Goal: Information Seeking & Learning: Check status

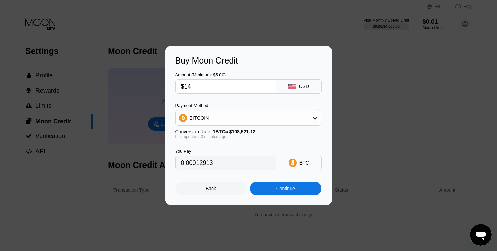
type input "$14"
click at [267, 121] on div "BITCOIN" at bounding box center [247, 117] width 145 height 13
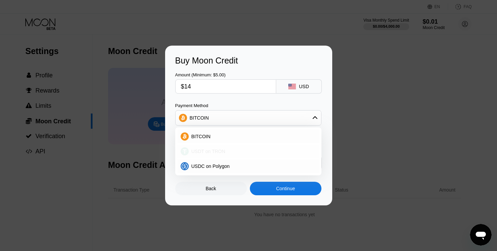
click at [206, 152] on span "USDT on TRON" at bounding box center [208, 150] width 34 height 5
type input "14.14"
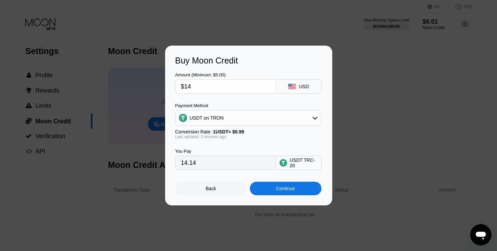
click at [289, 191] on div "Continue" at bounding box center [285, 188] width 19 height 5
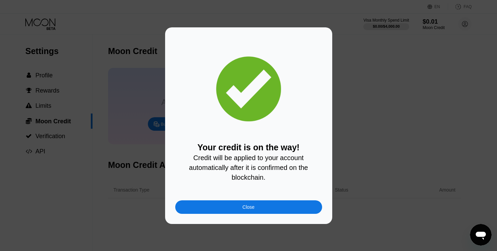
click at [251, 210] on div "Close" at bounding box center [248, 206] width 12 height 5
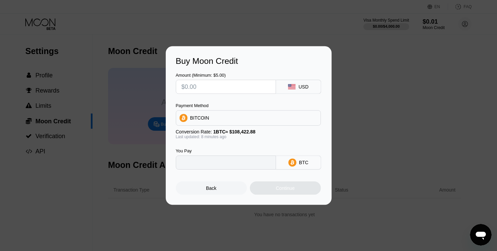
type input "0"
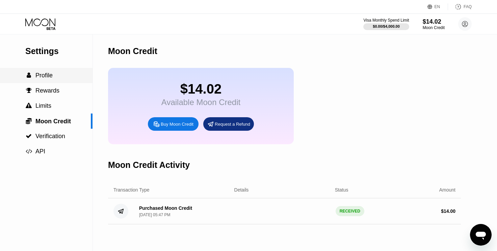
click at [46, 81] on div " Profile" at bounding box center [46, 75] width 92 height 15
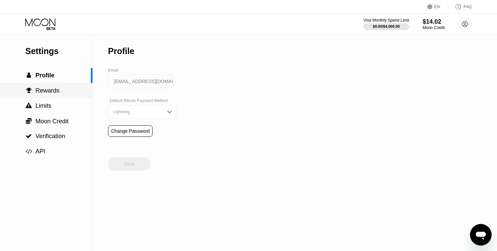
click at [56, 94] on span "Rewards" at bounding box center [47, 90] width 24 height 7
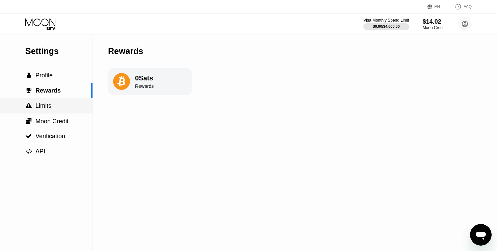
click at [39, 108] on span "Limits" at bounding box center [43, 105] width 16 height 7
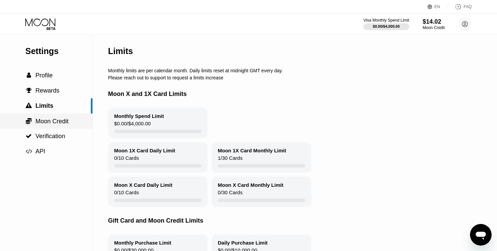
click at [47, 125] on span "Moon Credit" at bounding box center [51, 121] width 33 height 7
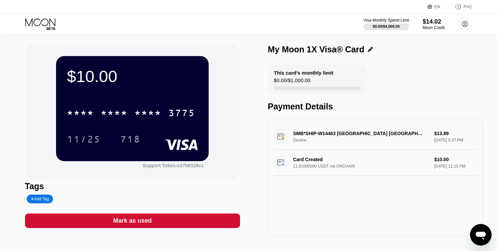
click at [483, 234] on icon "Open messaging window" at bounding box center [480, 235] width 10 height 8
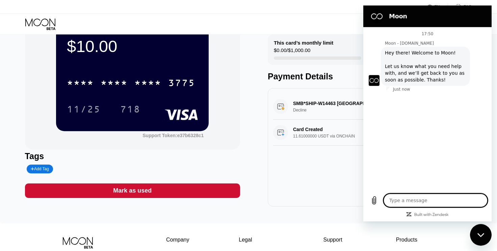
type textarea "x"
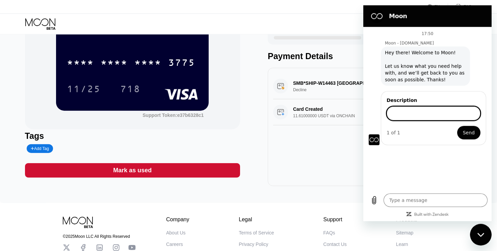
scroll to position [44, 0]
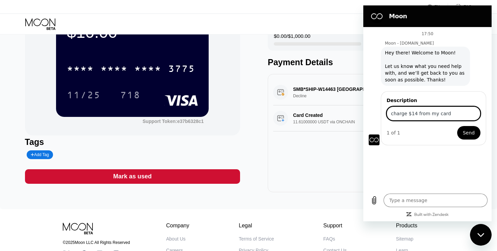
type input "charge $14 from my card"
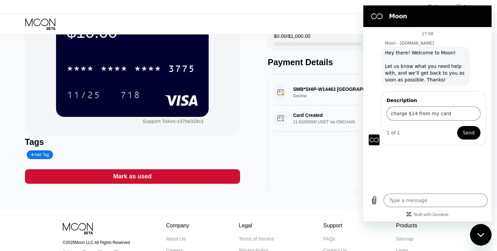
click at [475, 137] on button "Send" at bounding box center [468, 132] width 23 height 13
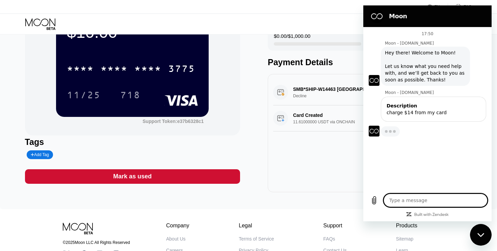
type textarea "x"
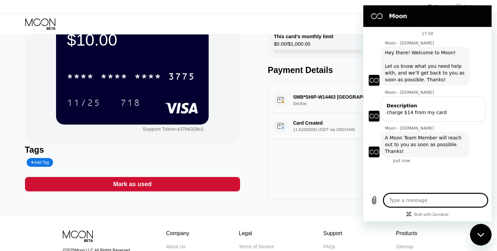
scroll to position [0, 0]
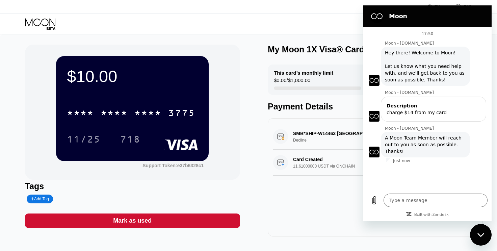
click at [323, 200] on div "SMB*SHIP-W14463 HOUSTON US Decline $13.89 Sep 25, 2025 5:37 PM Card Created 11.…" at bounding box center [375, 177] width 215 height 118
click at [435, 199] on textarea at bounding box center [435, 199] width 104 height 13
type textarea "h"
type textarea "x"
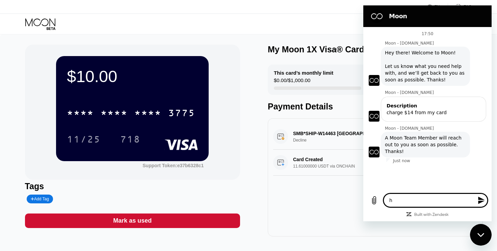
type textarea "he"
type textarea "x"
type textarea "hel"
type textarea "x"
type textarea "hell"
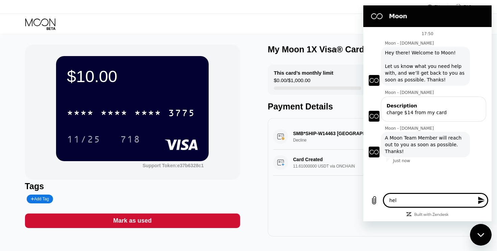
type textarea "x"
type textarea "hello"
type textarea "x"
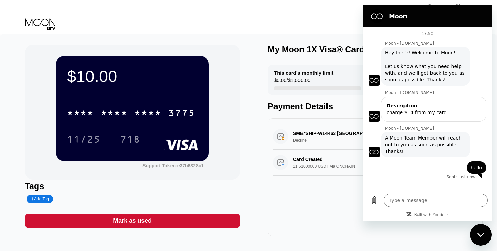
click at [486, 234] on div "Close messaging window" at bounding box center [480, 234] width 20 height 20
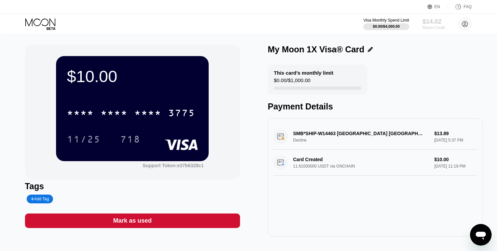
click at [429, 26] on div "Moon Credit" at bounding box center [433, 27] width 23 height 5
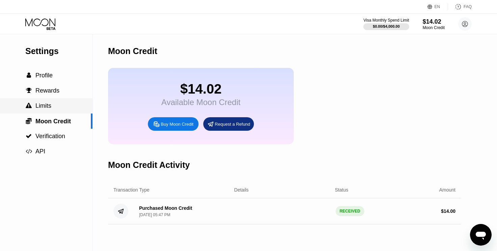
click at [43, 106] on span "Limits" at bounding box center [43, 105] width 16 height 7
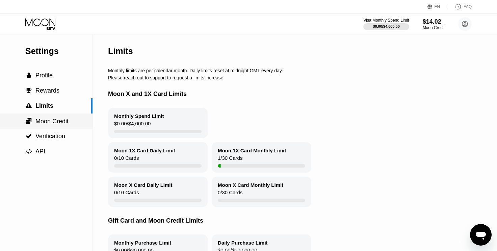
click at [59, 124] on span "Moon Credit" at bounding box center [51, 121] width 33 height 7
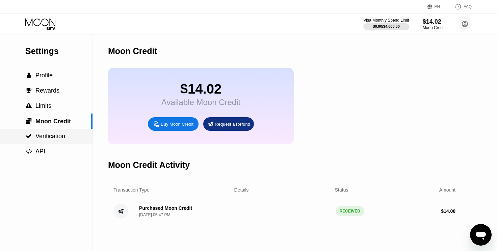
click at [52, 139] on span "Verification" at bounding box center [50, 136] width 30 height 7
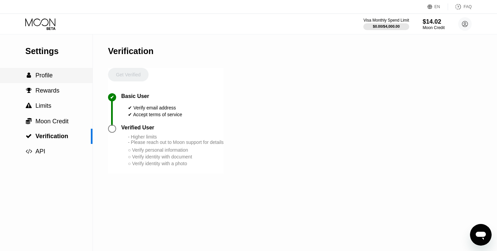
click at [46, 79] on span "Profile" at bounding box center [43, 75] width 17 height 7
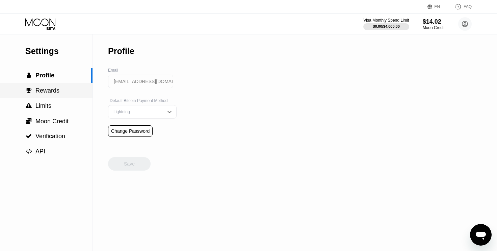
click at [47, 90] on span "Rewards" at bounding box center [47, 90] width 24 height 7
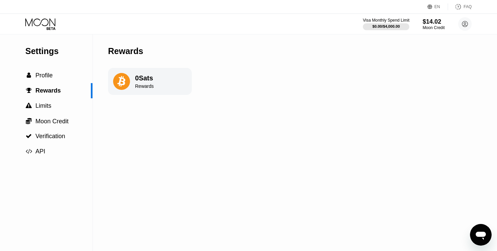
click at [387, 26] on div "$0.00 / $4,000.00" at bounding box center [385, 26] width 27 height 4
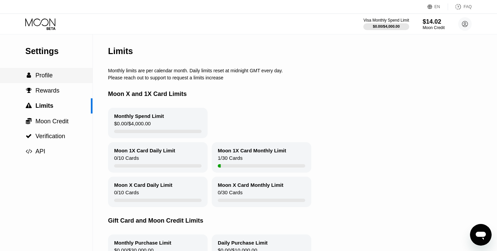
drag, startPoint x: 91, startPoint y: 103, endPoint x: 51, endPoint y: 75, distance: 49.3
click at [51, 75] on div "Settings  Profile  Rewards  Limits  Moon Credit  Verification  API" at bounding box center [46, 96] width 92 height 125
click at [51, 75] on span "Profile" at bounding box center [43, 75] width 17 height 7
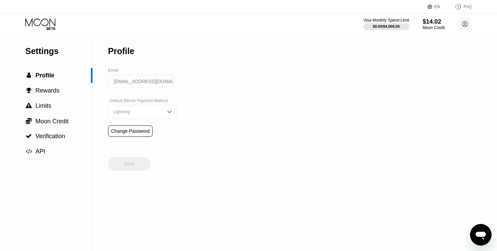
click at [477, 228] on div "Open messaging window" at bounding box center [480, 234] width 20 height 20
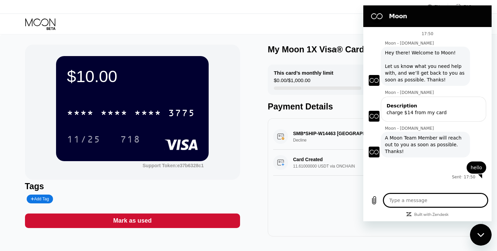
click at [85, 79] on div "$10.00" at bounding box center [132, 76] width 131 height 19
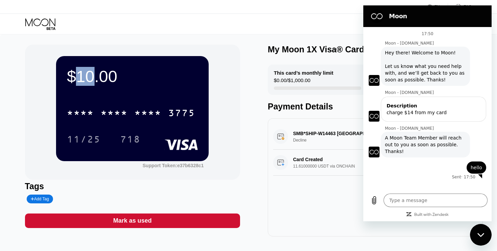
click at [85, 79] on div "$10.00" at bounding box center [132, 76] width 131 height 19
click at [331, 207] on div "SMB*SHIP-W14463 HOUSTON US Decline $13.89 Sep 25, 2025 5:37 PM Card Created 11.…" at bounding box center [375, 177] width 215 height 118
click at [172, 112] on div "3775" at bounding box center [181, 113] width 27 height 11
click at [83, 77] on div "$10.00" at bounding box center [132, 76] width 131 height 19
click at [160, 76] on div "$10.00" at bounding box center [132, 76] width 131 height 19
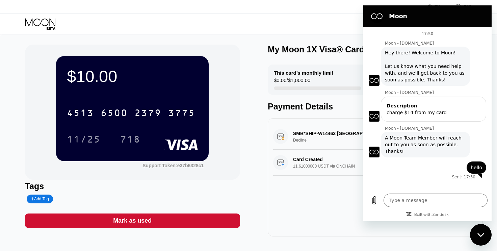
click at [483, 236] on icon "Close messaging window" at bounding box center [480, 234] width 7 height 4
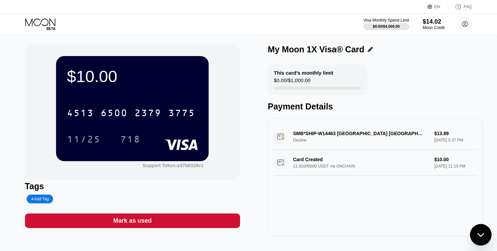
type textarea "x"
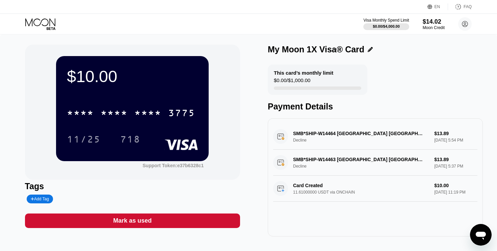
click at [483, 235] on icon "Open messaging window" at bounding box center [480, 235] width 10 height 8
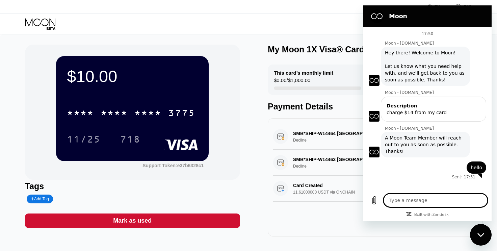
click at [473, 234] on div "Close messaging window" at bounding box center [480, 234] width 20 height 20
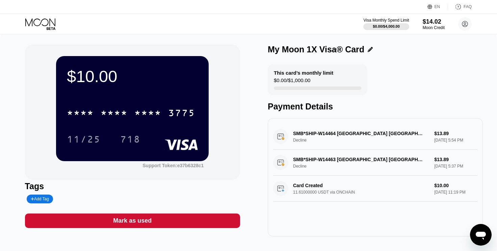
click at [483, 234] on icon "Open messaging window" at bounding box center [480, 235] width 10 height 8
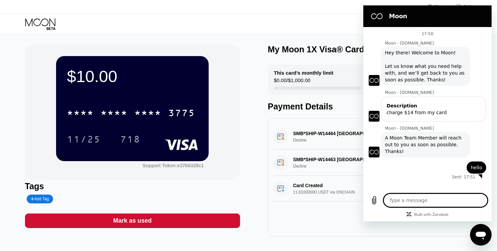
type textarea "x"
type textarea "m"
type textarea "x"
type textarea "my"
type textarea "x"
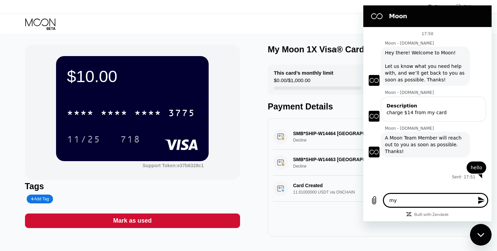
type textarea "my"
type textarea "x"
type textarea "my m"
type textarea "x"
type textarea "my mo"
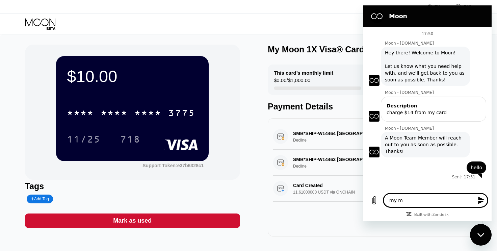
type textarea "x"
type textarea "my moo"
type textarea "x"
type textarea "my moon"
type textarea "x"
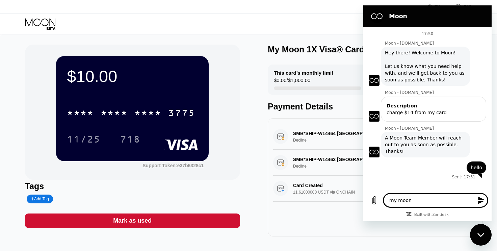
type textarea "my moon"
type textarea "x"
type textarea "my moon c"
type textarea "x"
type textarea "my moon cr"
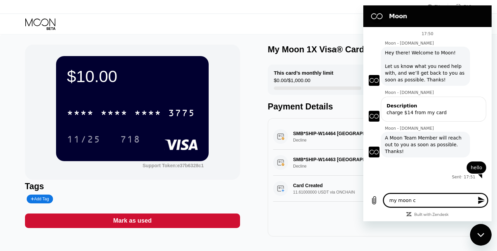
type textarea "x"
type textarea "my moon cre"
type textarea "x"
type textarea "my moon cred"
type textarea "x"
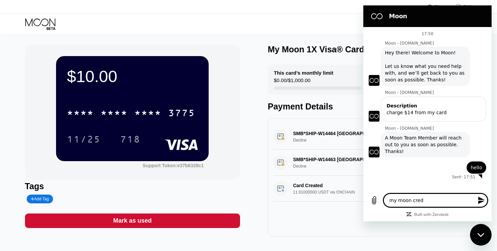
type textarea "my moon credi"
type textarea "x"
type textarea "my moon credit"
type textarea "x"
type textarea "my moon credit"
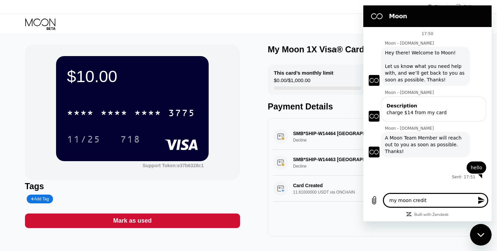
type textarea "x"
type textarea "my moon credit i"
type textarea "x"
type textarea "my moon credit is"
type textarea "x"
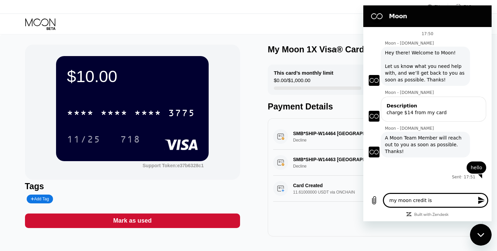
type textarea "my moon credit is"
type textarea "x"
type textarea "my moon credit is $"
type textarea "x"
type textarea "my moon credit is $1"
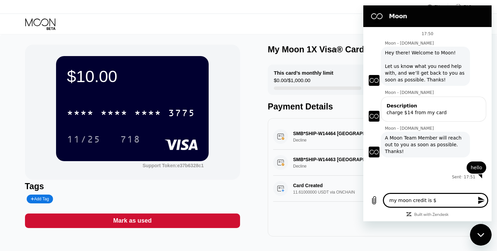
type textarea "x"
type textarea "my moon credit is $14"
type textarea "x"
type textarea "my moon credit is $14."
type textarea "x"
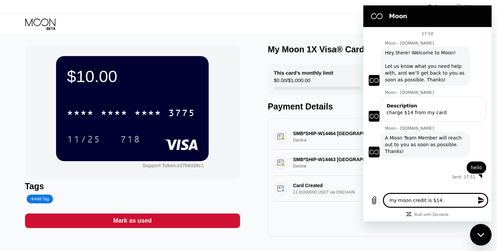
type textarea "my moon credit is $14.0"
type textarea "x"
type textarea "my moon credit is $14.02"
type textarea "x"
type textarea "my moon credit is $14.02"
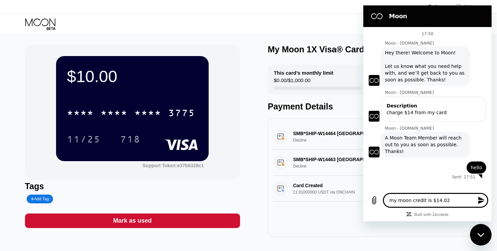
type textarea "x"
type textarea "my moon credit is $14.02 b"
type textarea "x"
type textarea "my moon credit is $14.02 bu"
type textarea "x"
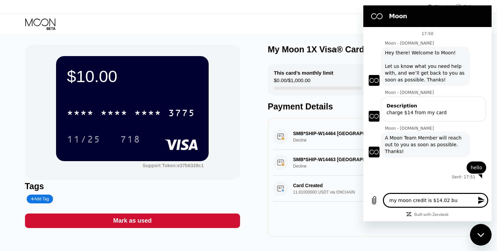
type textarea "my moon credit is $14.02 but"
type textarea "x"
type textarea "my moon credit is $14.02 but"
type textarea "x"
type textarea "my moon credit is $14.02 but b"
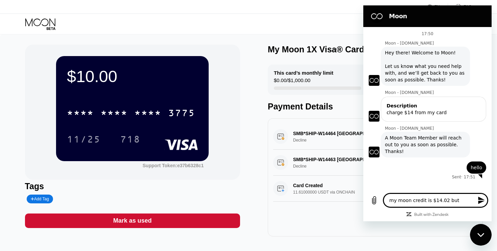
type textarea "x"
type textarea "my moon credit is $14.02 but ba"
type textarea "x"
type textarea "my moon credit is $14.02 but bal"
type textarea "x"
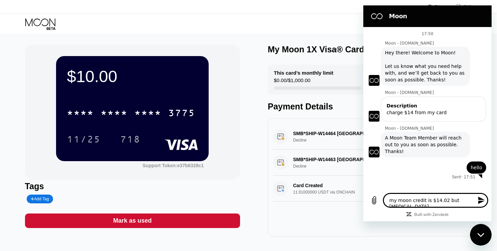
type textarea "my moon credit is $14.02 but bala"
type textarea "x"
type textarea "my moon credit is $14.02 but balan"
type textarea "x"
type textarea "my moon credit is $14.02 but balanc"
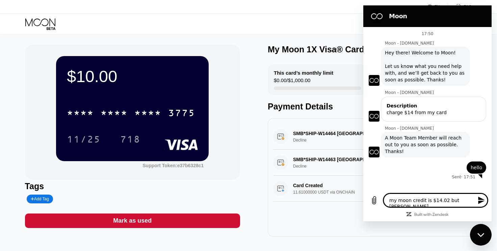
type textarea "x"
type textarea "my moon credit is $14.02 but balance"
type textarea "x"
type textarea "my moon credit is $14.02 but balance"
type textarea "x"
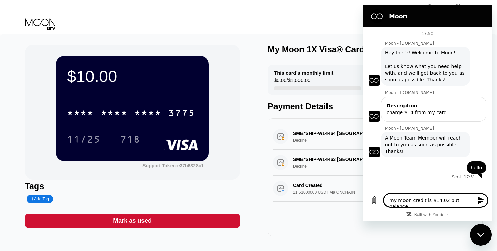
type textarea "my moon credit is $14.02 but balance o"
type textarea "x"
type textarea "my moon credit is $14.02 but balance on"
type textarea "x"
type textarea "my moon credit is $14.02 but balance on"
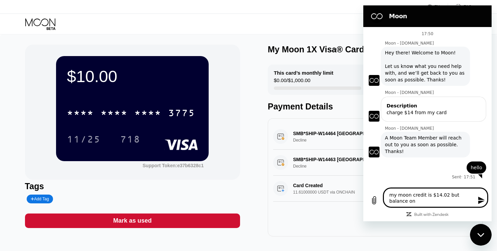
type textarea "x"
type textarea "my moon credit is $14.02 but balance on c"
type textarea "x"
type textarea "my moon credit is $14.02 but balance on ca"
type textarea "x"
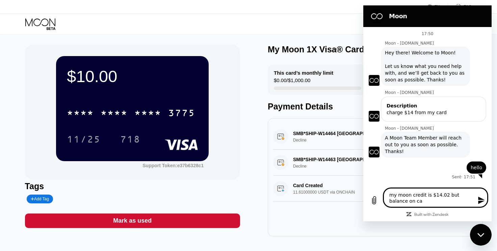
type textarea "my moon credit is $14.02 but balance on car"
type textarea "x"
type textarea "my moon credit is $14.02 but balance on card"
type textarea "x"
type textarea "my moon credit is $14.02 but balance on card"
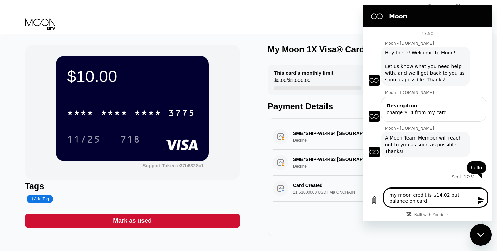
type textarea "x"
type textarea "my moon credit is $14.02 but balance on card i"
type textarea "x"
type textarea "my moon credit is $14.02 but balance on card is"
type textarea "x"
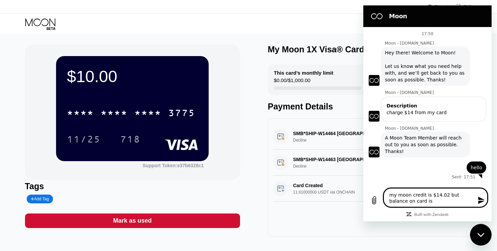
type textarea "my moon credit is $14.02 but balance on card is"
type textarea "x"
type textarea "my moon credit is $14.02 but balance on card is s"
type textarea "x"
type textarea "my moon credit is $14.02 but balance on card is sh"
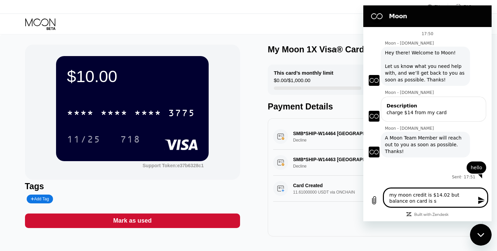
type textarea "x"
type textarea "my moon credit is $14.02 but balance on card is sho"
type textarea "x"
type textarea "my moon credit is $14.02 but balance on card is show"
type textarea "x"
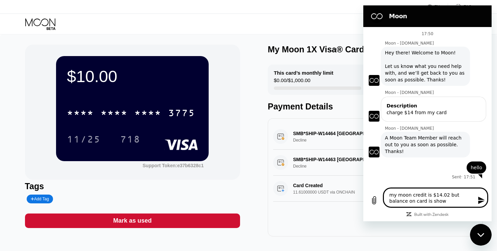
type textarea "my moon credit is $14.02 but balance on card is showi"
type textarea "x"
type textarea "my moon credit is $14.02 but balance on card is showin"
type textarea "x"
type textarea "my moon credit is $14.02 but balance on card is showing"
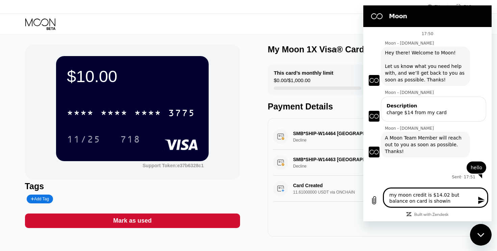
type textarea "x"
type textarea "my moon credit is $14.02 but balance on card is showing"
type textarea "x"
type textarea "my moon credit is $14.02 but balance on card is showing $"
type textarea "x"
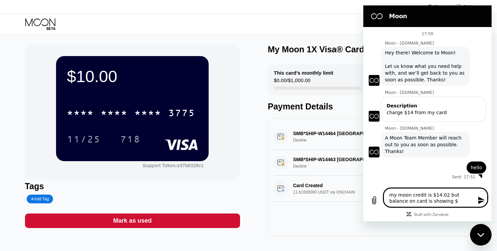
type textarea "my moon credit is $14.02 but balance on card is showing $1"
type textarea "x"
type textarea "my moon credit is $14.02 but balance on card is showing $10"
type textarea "x"
type textarea "my moon credit is $14.02 but balance on card is showing $10"
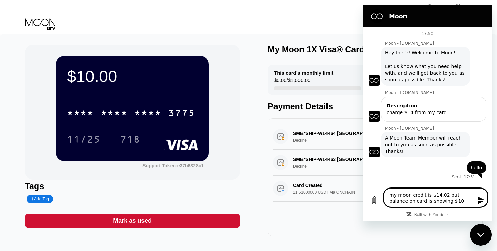
type textarea "x"
type textarea "my moon credit is $14.02 but balance on card is showing $10 r"
type textarea "x"
type textarea "my moon credit is $14.02 but balance on card is showing $10 rh"
type textarea "x"
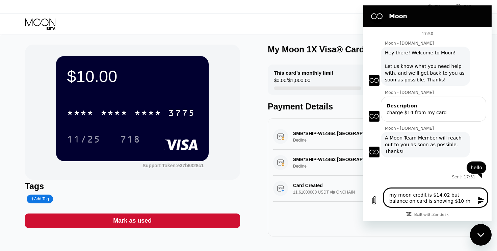
type textarea "my moon credit is $14.02 but balance on card is showing $10 r"
type textarea "x"
type textarea "my moon credit is $14.02 but balance on card is showing $10"
type textarea "x"
type textarea "my moon credit is $14.02 but balance on card is showing $10 t"
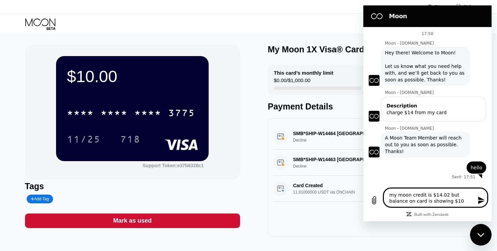
type textarea "x"
type textarea "my moon credit is $14.02 but balance on card is showing $10 th"
type textarea "x"
type textarea "my moon credit is $14.02 but balance on card is showing $10 the"
type textarea "x"
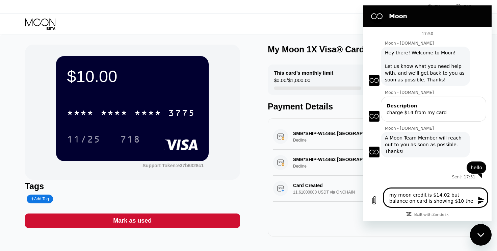
type textarea "my moon credit is $14.02 but balance on card is showing $10 ther"
type textarea "x"
type textarea "my moon credit is $14.02 but balance on card is showing $10 there"
type textarea "x"
type textarea "my moon credit is $14.02 but balance on card is showing $10 thereb"
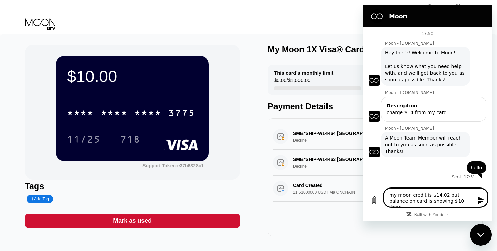
type textarea "x"
type textarea "my moon credit is $14.02 but balance on card is showing $10 thereby"
type textarea "x"
type textarea "my moon credit is $14.02 but balance on card is showing $10 thereby"
type textarea "x"
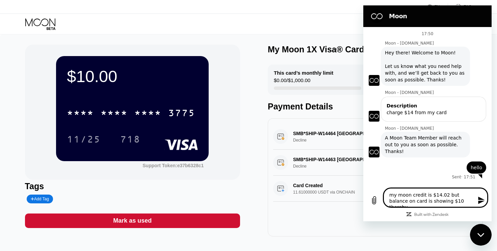
type textarea "my moon credit is $14.02 but balance on card is showing $10 thereby d"
type textarea "x"
type textarea "my moon credit is $14.02 but balance on card is showing $10 thereby de"
type textarea "x"
type textarea "my moon credit is $14.02 but balance on card is showing $10 thereby dec"
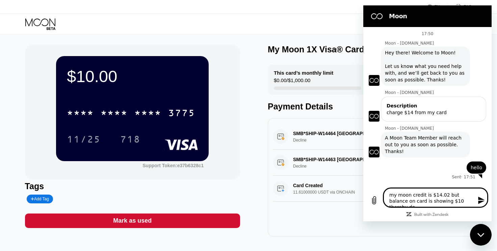
type textarea "x"
type textarea "my moon credit is $14.02 but balance on card is showing $10 thereby decl"
type textarea "x"
type textarea "my moon credit is $14.02 but balance on card is showing $10 thereby decli"
type textarea "x"
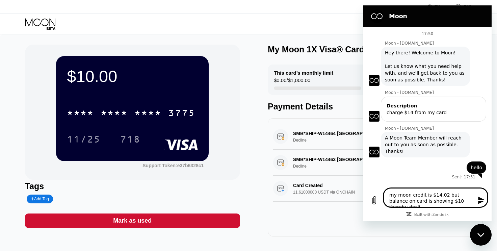
type textarea "my moon credit is $14.02 but balance on card is showing $10 thereby declin"
type textarea "x"
type textarea "my moon credit is $14.02 but balance on card is showing $10 thereby declini"
type textarea "x"
type textarea "my moon credit is $14.02 but balance on card is showing $10 thereby declinin"
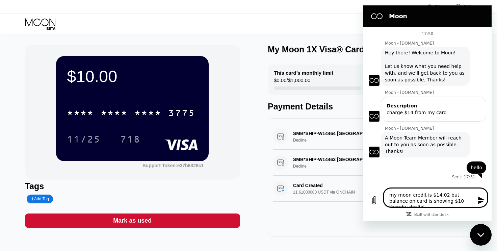
type textarea "x"
type textarea "my moon credit is $14.02 but balance on card is showing $10 thereby declining"
type textarea "x"
type textarea "my moon credit is $14.02 but balance on card is showing $10 thereby declining"
type textarea "x"
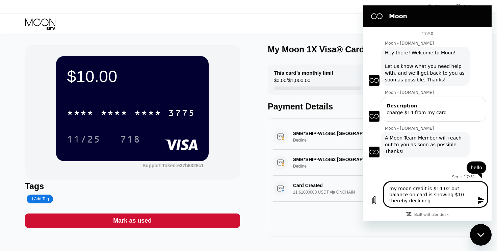
type textarea "my moon credit is $14.02 but balance on card is showing $10 thereby declining m"
type textarea "x"
type textarea "my moon credit is $14.02 but balance on card is showing $10 thereby declining my"
type textarea "x"
type textarea "my moon credit is $14.02 but balance on card is showing $10 thereby declining my"
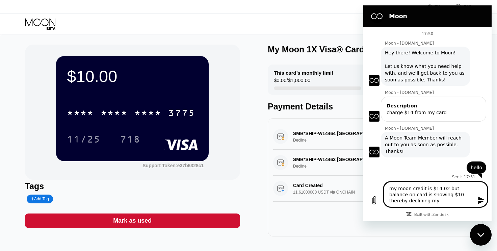
type textarea "x"
type textarea "my moon credit is $14.02 but balance on card is showing $10 thereby declining my"
type textarea "x"
type textarea "my moon credit is $14.02 but balance on card is showing $10 thereby declining m"
type textarea "x"
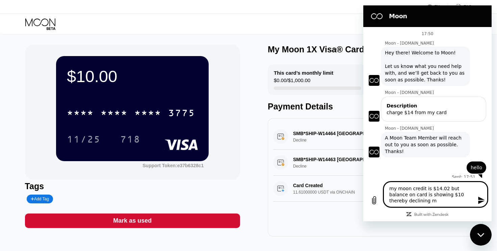
type textarea "my moon credit is $14.02 but balance on card is showing $10 thereby declining"
type textarea "x"
type textarea "my moon credit is $14.02 but balance on card is showing $10 thereby declining c"
type textarea "x"
type textarea "my moon credit is $14.02 but balance on card is showing $10 thereby declining ch"
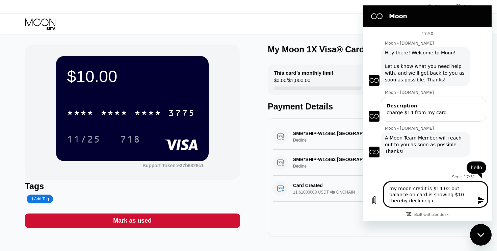
type textarea "x"
type textarea "my moon credit is $14.02 but balance on card is showing $10 thereby declining c…"
type textarea "x"
type textarea "my moon credit is $14.02 but balance on card is showing $10 thereby declining c…"
type textarea "x"
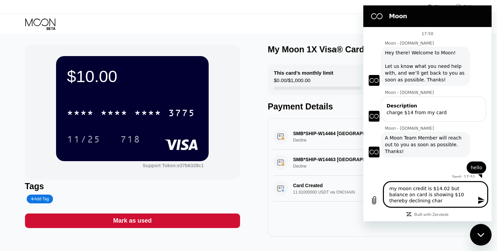
type textarea "my moon credit is $14.02 but balance on card is showing $10 thereby declining c…"
type textarea "x"
type textarea "my moon credit is $14.02 but balance on card is showing $10 thereby declining c…"
type textarea "x"
type textarea "my moon credit is $14.02 but balance on card is showing $10 thereby declining c…"
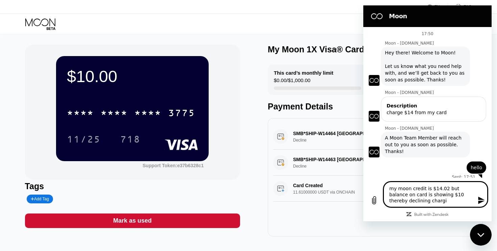
type textarea "x"
type textarea "my moon credit is $14.02 but balance on card is showing $10 thereby declining c…"
type textarea "x"
type textarea "my moon credit is $14.02 but balance on card is showing $10 thereby declining c…"
type textarea "x"
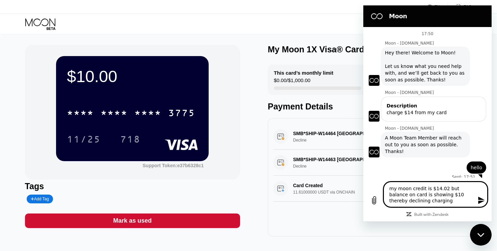
type textarea "my moon credit is $14.02 but balance on card is showing $10 thereby declining c…"
type textarea "x"
type textarea "my moon credit is $14.02 but balance on card is showing $10 thereby declining c…"
type textarea "x"
type textarea "my moon credit is $14.02 but balance on card is showing $10 thereby declining c…"
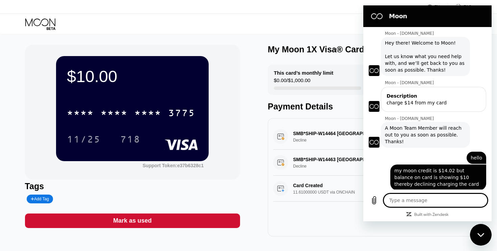
scroll to position [11, 0]
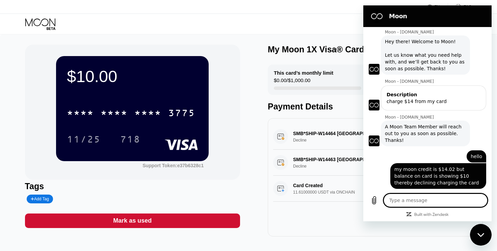
click at [94, 77] on div "$10.00" at bounding box center [132, 76] width 131 height 19
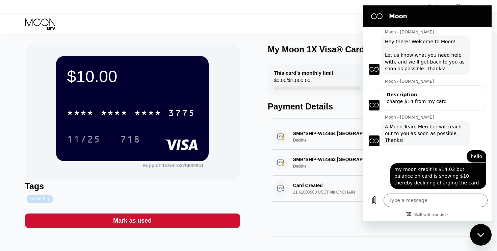
click at [38, 201] on div "Add Tag" at bounding box center [40, 198] width 18 height 5
click at [92, 200] on icon at bounding box center [94, 199] width 4 height 4
click at [476, 234] on div "Close messaging window" at bounding box center [480, 234] width 20 height 20
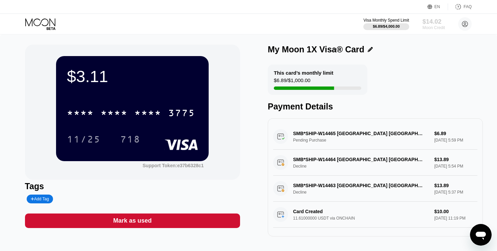
click at [428, 26] on div "Moon Credit" at bounding box center [433, 27] width 23 height 5
click at [390, 26] on div "$6.89 / $4,000.00" at bounding box center [385, 26] width 27 height 4
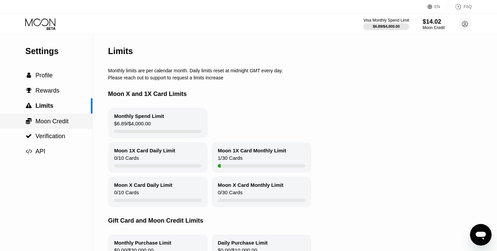
click at [74, 125] on div " Moon Credit" at bounding box center [46, 120] width 92 height 7
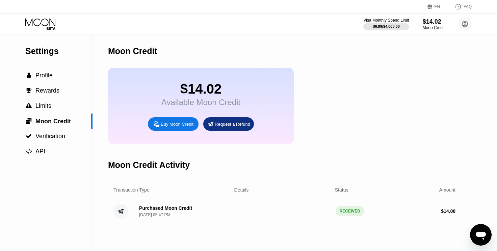
click at [169, 127] on div "Buy Moon Credit" at bounding box center [177, 124] width 33 height 6
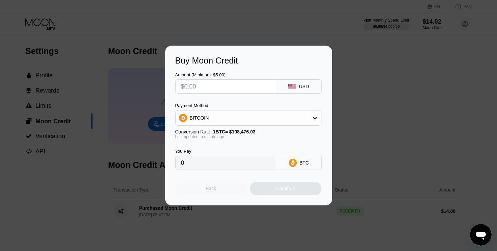
click at [202, 191] on div "Back" at bounding box center [211, 188] width 72 height 13
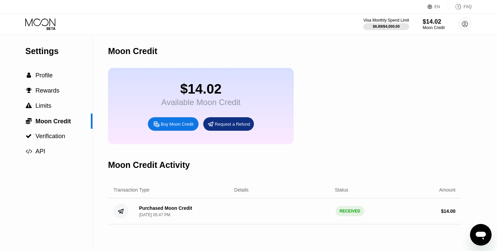
click at [475, 232] on icon "Open messaging window" at bounding box center [480, 234] width 12 height 12
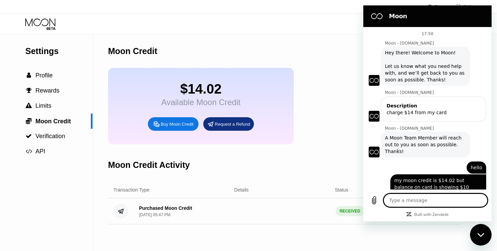
scroll to position [11, 0]
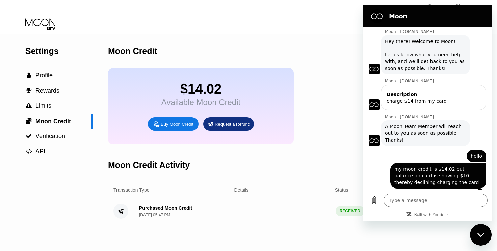
click at [319, 66] on div "Moon Credit" at bounding box center [284, 50] width 353 height 33
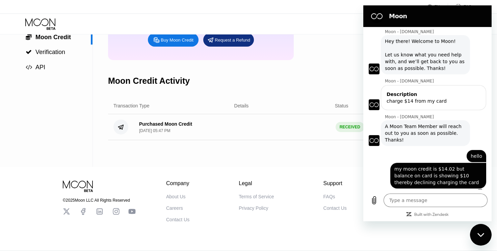
scroll to position [0, 0]
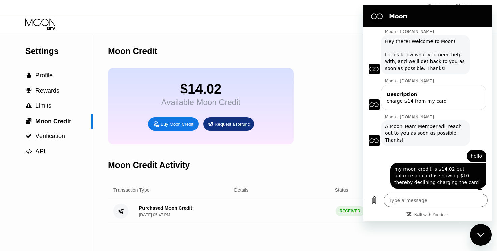
click at [482, 235] on icon "Close messaging window" at bounding box center [480, 234] width 7 height 4
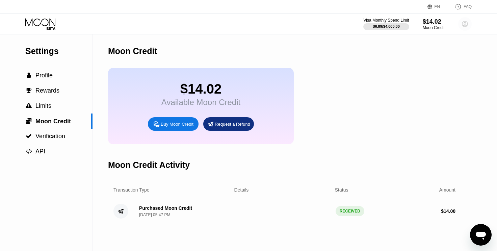
click at [465, 25] on icon at bounding box center [465, 24] width 4 height 4
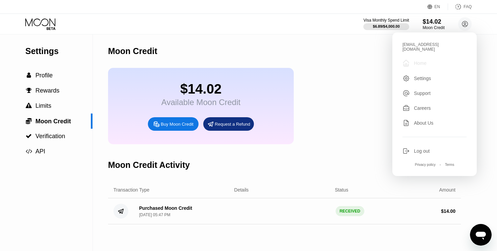
click at [420, 60] on div "Home" at bounding box center [420, 62] width 12 height 5
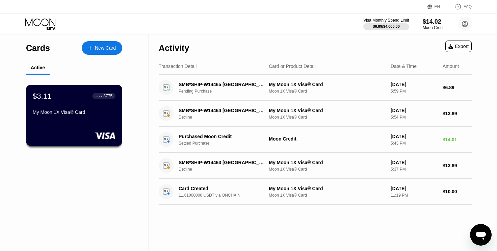
click at [107, 97] on div "3775" at bounding box center [107, 95] width 9 height 5
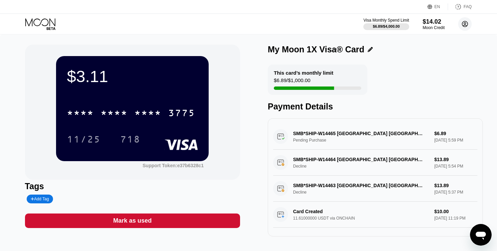
click at [462, 26] on icon at bounding box center [465, 24] width 6 height 6
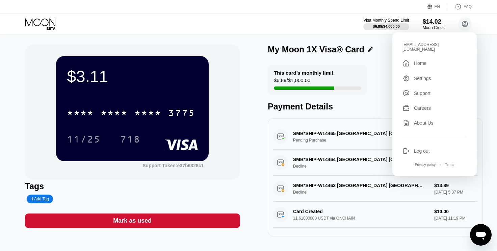
click at [418, 76] on div "Settings" at bounding box center [422, 78] width 17 height 5
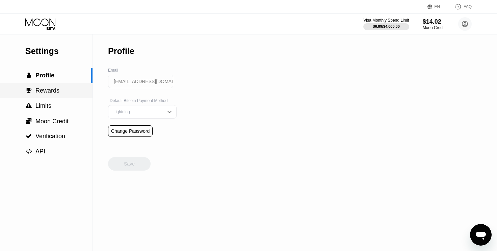
click at [44, 91] on span "Rewards" at bounding box center [47, 90] width 24 height 7
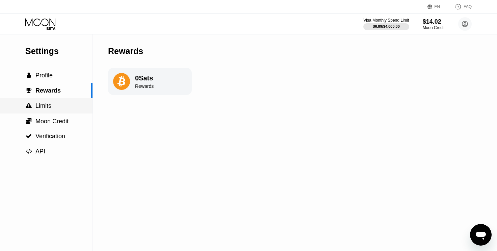
click at [51, 107] on span "Limits" at bounding box center [43, 105] width 16 height 7
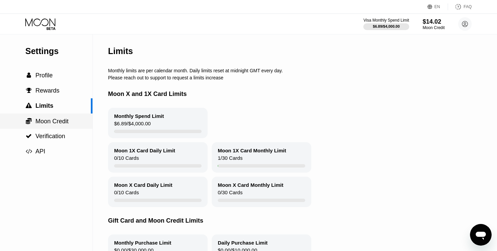
click at [46, 123] on span "Moon Credit" at bounding box center [51, 121] width 33 height 7
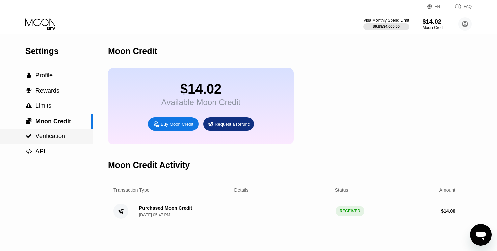
click at [48, 137] on span "Verification" at bounding box center [50, 136] width 30 height 7
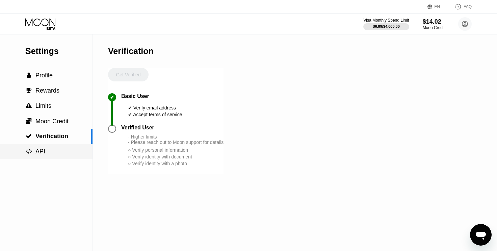
click at [42, 155] on span "API" at bounding box center [40, 151] width 10 height 7
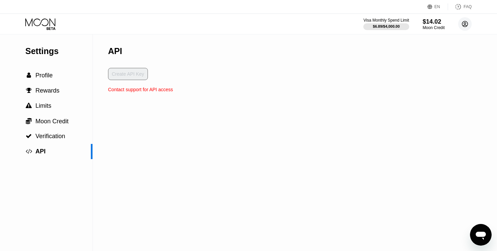
click at [464, 24] on icon at bounding box center [465, 24] width 4 height 4
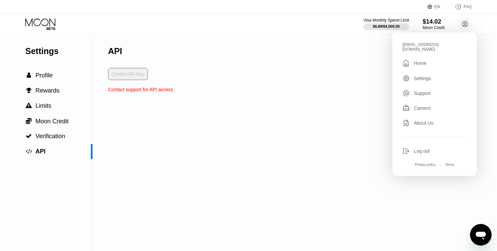
click at [419, 60] on div "Home" at bounding box center [420, 62] width 12 height 5
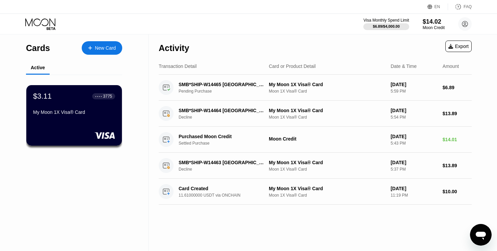
click at [478, 231] on icon "Open messaging window" at bounding box center [480, 235] width 10 height 8
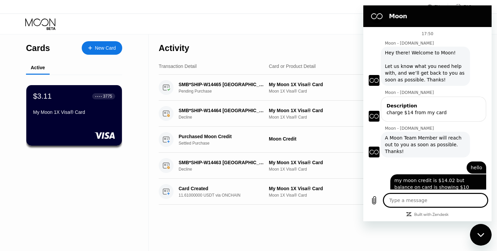
scroll to position [11, 0]
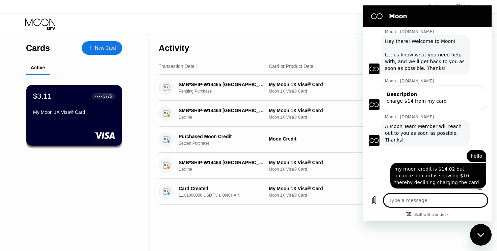
type textarea "x"
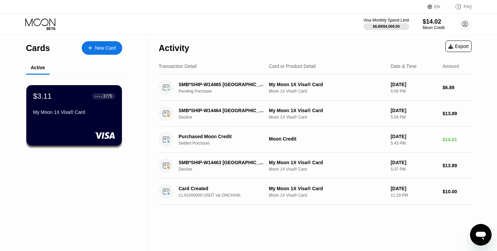
click at [479, 232] on icon "Open messaging window" at bounding box center [480, 235] width 10 height 8
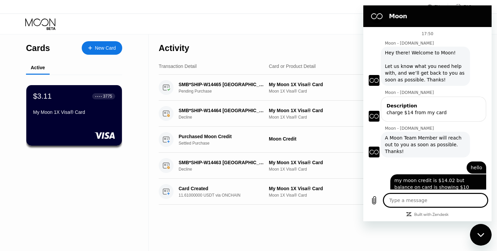
scroll to position [11, 0]
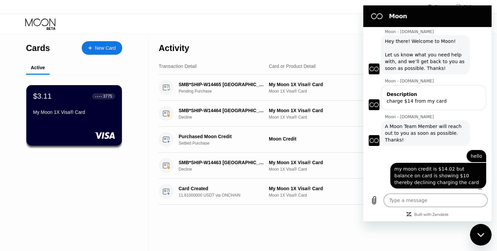
click at [480, 237] on div "Close messaging window" at bounding box center [480, 234] width 20 height 20
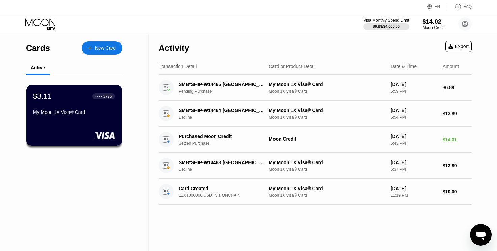
type textarea "x"
